Goal: Task Accomplishment & Management: Use online tool/utility

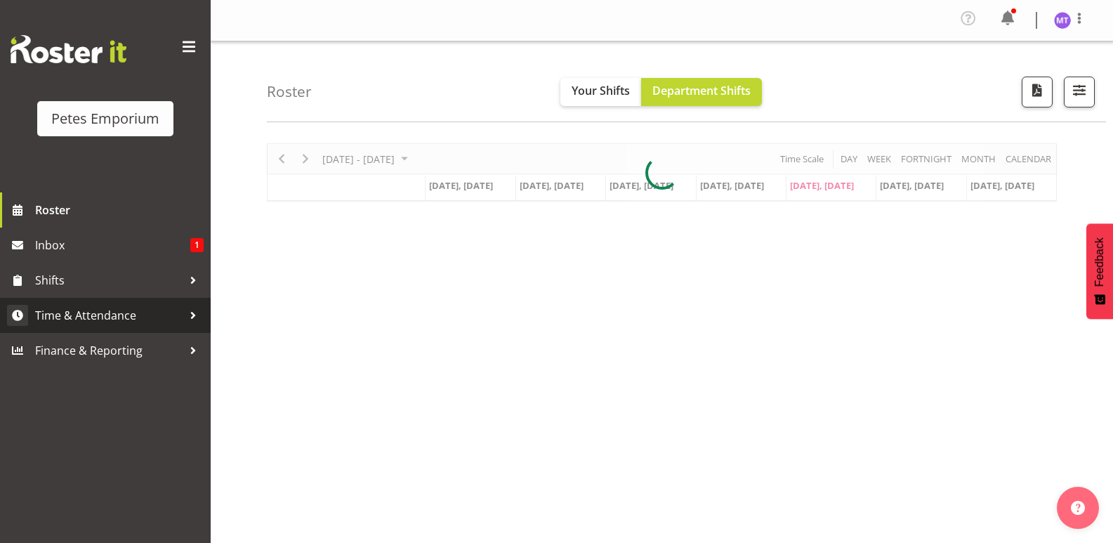
click at [102, 312] on span "Time & Attendance" at bounding box center [108, 315] width 147 height 21
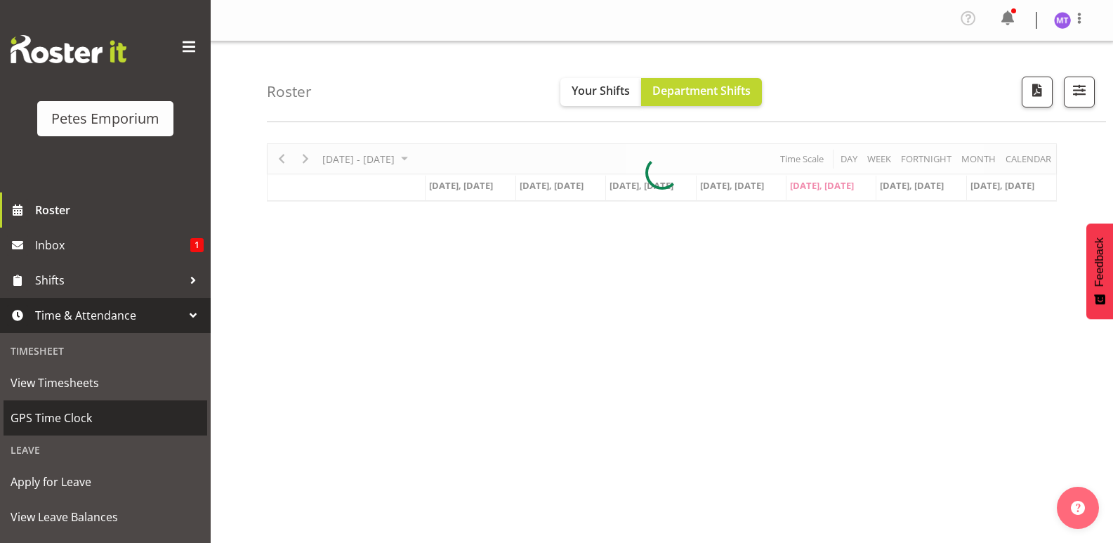
click at [71, 414] on span "GPS Time Clock" at bounding box center [106, 417] width 190 height 21
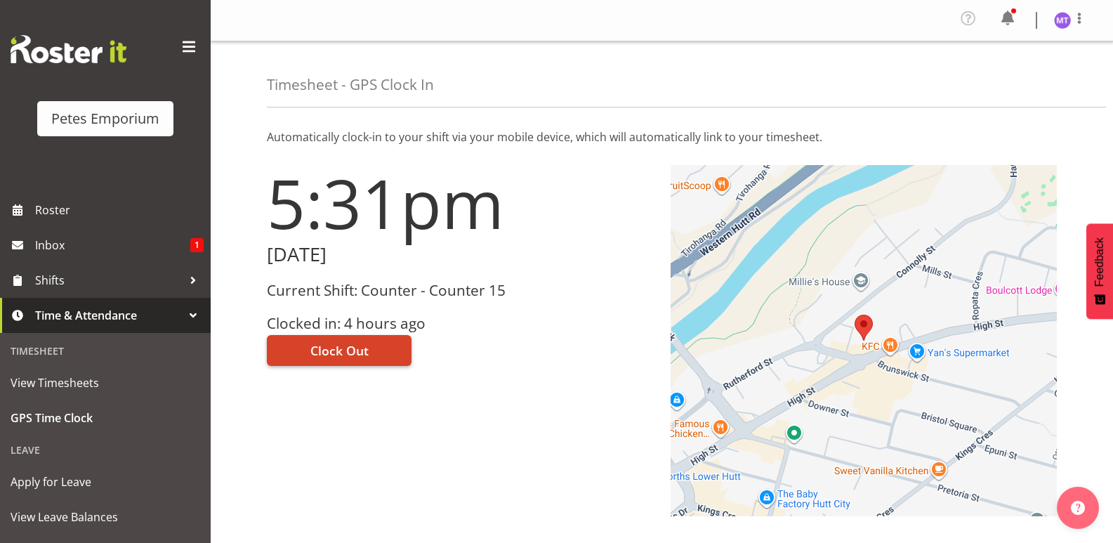
click at [336, 349] on span "Clock Out" at bounding box center [339, 350] width 58 height 18
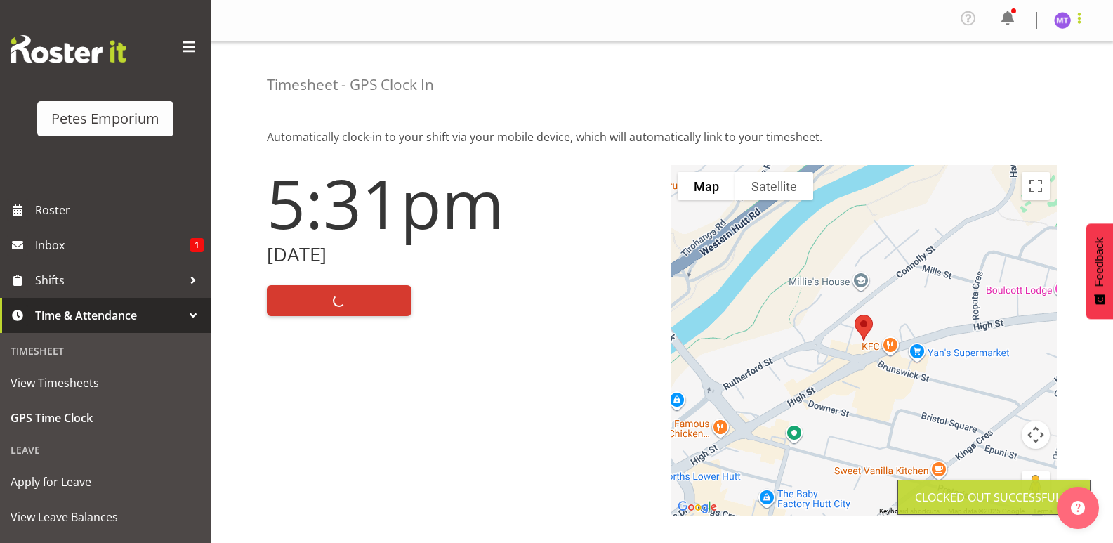
click at [1076, 22] on span at bounding box center [1079, 18] width 17 height 17
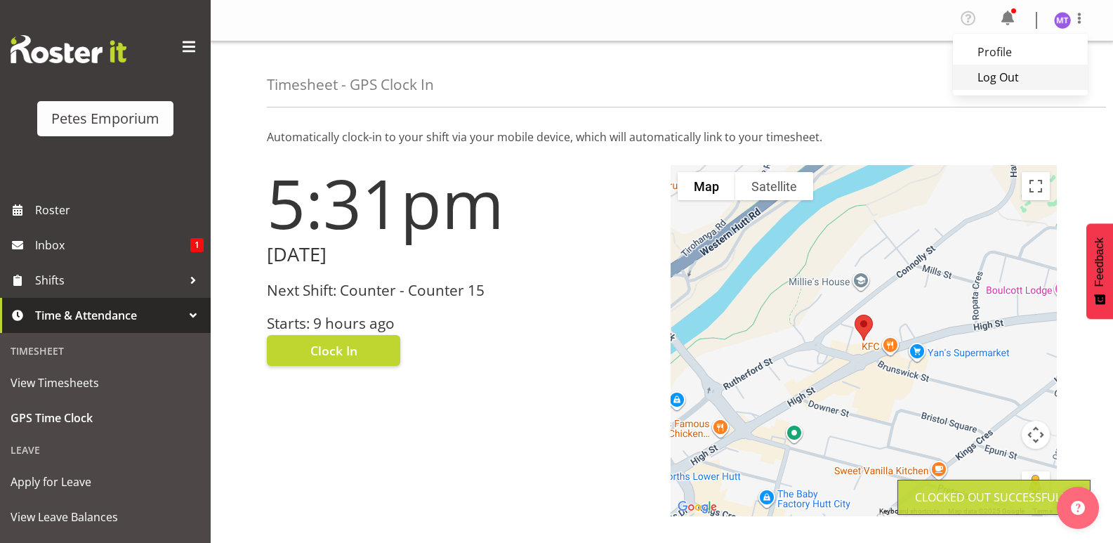
click at [1030, 79] on link "Log Out" at bounding box center [1020, 77] width 135 height 25
